Goal: Task Accomplishment & Management: Use online tool/utility

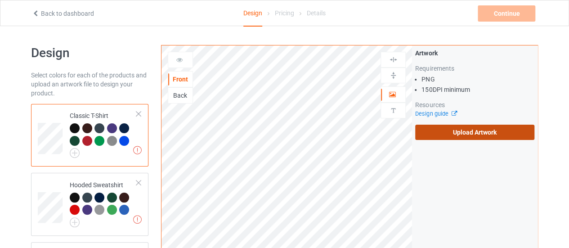
click at [451, 127] on label "Upload Artwork" at bounding box center [474, 132] width 119 height 15
click at [0, 0] on input "Upload Artwork" at bounding box center [0, 0] width 0 height 0
click at [449, 136] on label "Upload Artwork" at bounding box center [474, 132] width 119 height 15
click at [0, 0] on input "Upload Artwork" at bounding box center [0, 0] width 0 height 0
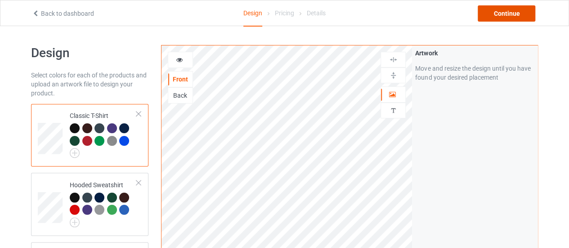
click at [482, 17] on div "Continue" at bounding box center [507, 13] width 58 height 16
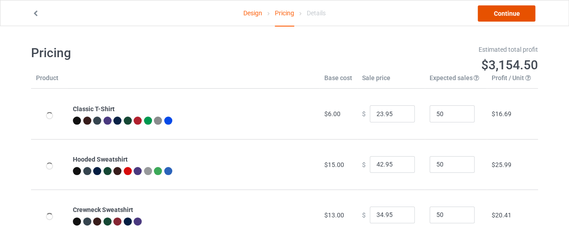
click at [491, 16] on link "Continue" at bounding box center [507, 13] width 58 height 16
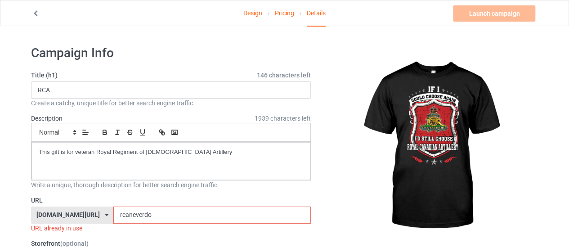
click at [125, 213] on input "rcaneverdo" at bounding box center [211, 214] width 197 height 17
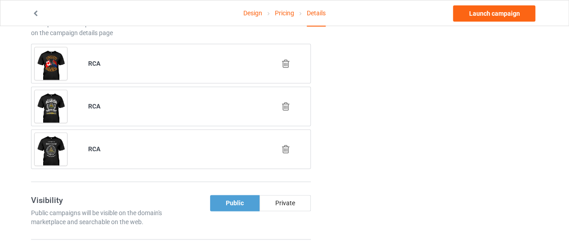
scroll to position [570, 0]
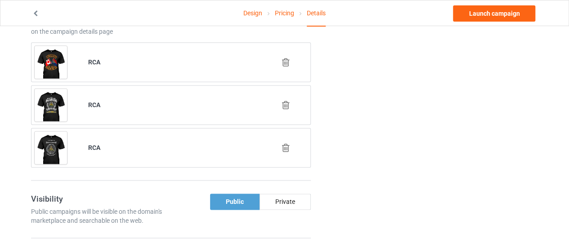
type input "rcachoose"
click at [284, 143] on icon at bounding box center [285, 147] width 11 height 9
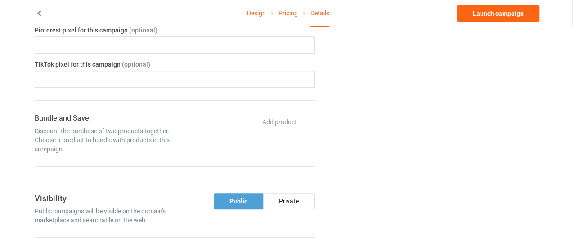
scroll to position [528, 0]
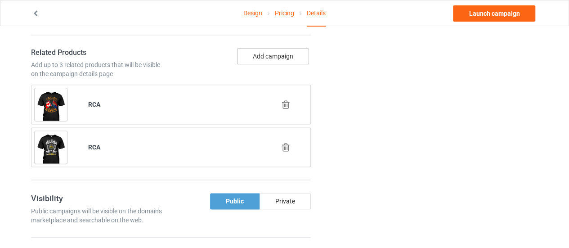
click at [261, 51] on button "Add campaign" at bounding box center [273, 56] width 72 height 16
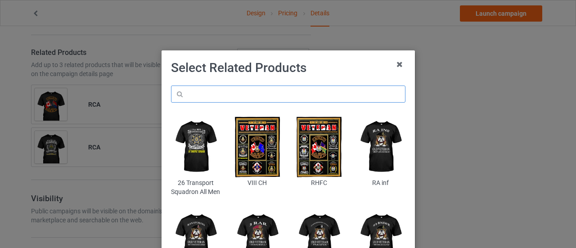
click at [259, 91] on input "text" at bounding box center [288, 93] width 234 height 17
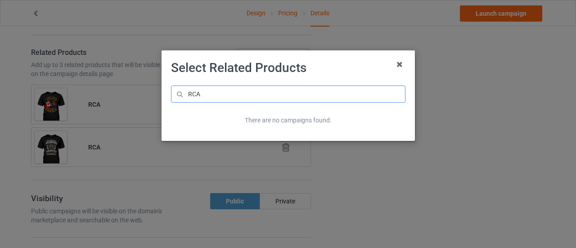
type input "RCA"
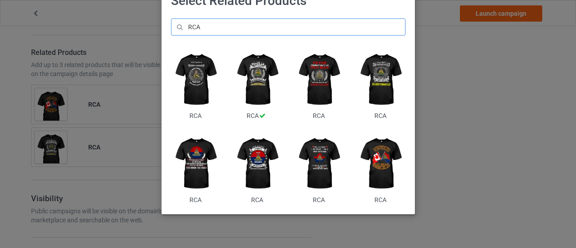
scroll to position [67, 0]
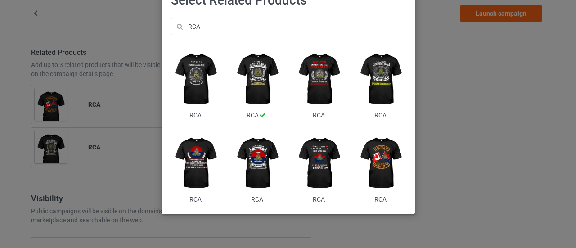
click at [313, 81] on img at bounding box center [318, 79] width 49 height 61
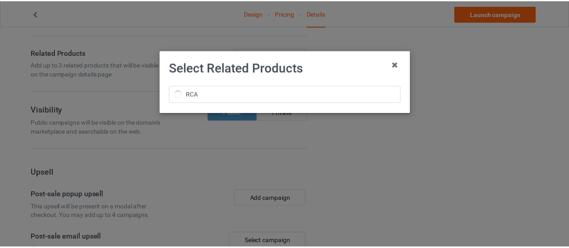
scroll to position [0, 0]
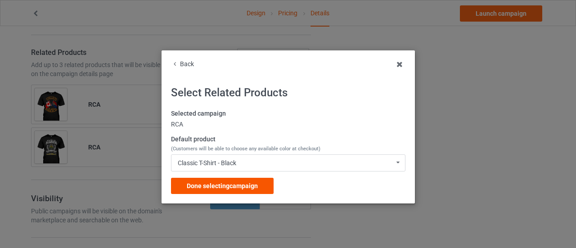
click at [231, 179] on div "Done selecting campaign" at bounding box center [222, 186] width 103 height 16
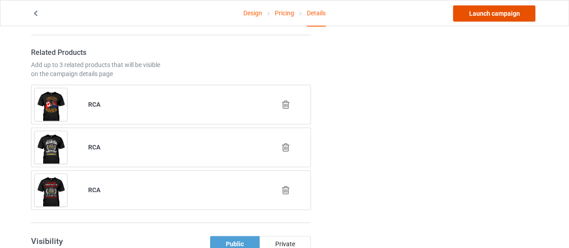
click at [482, 18] on link "Launch campaign" at bounding box center [494, 13] width 82 height 16
